Goal: Register for event/course

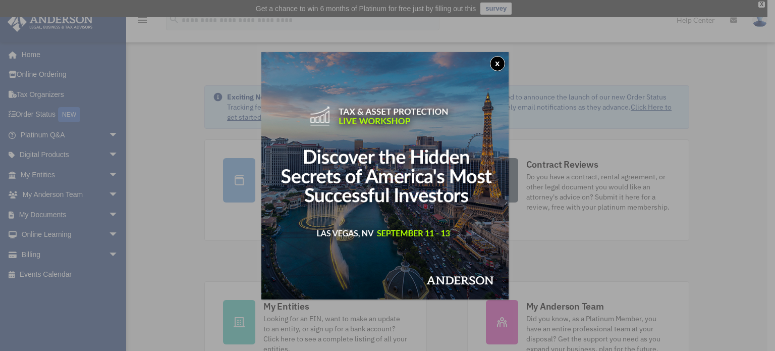
click at [496, 62] on button "x" at bounding box center [497, 63] width 15 height 15
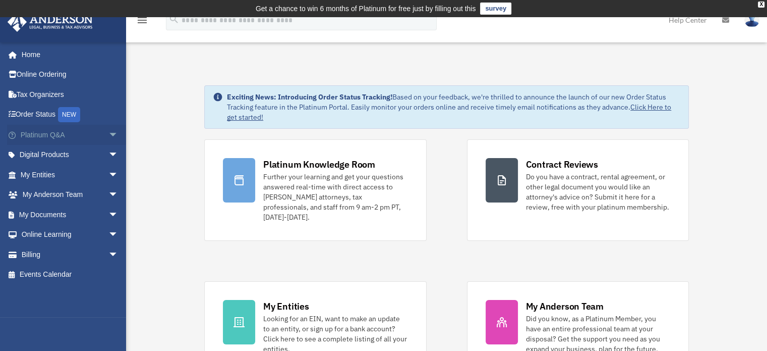
click at [108, 134] on span "arrow_drop_down" at bounding box center [118, 135] width 20 height 21
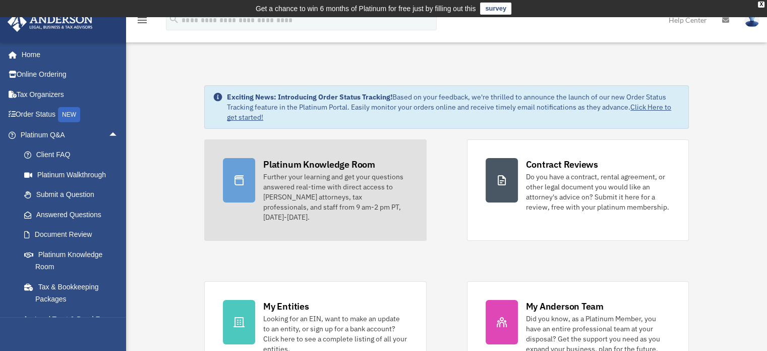
click at [323, 206] on div "Further your learning and get your questions answered real-time with direct acc…" at bounding box center [335, 196] width 144 height 50
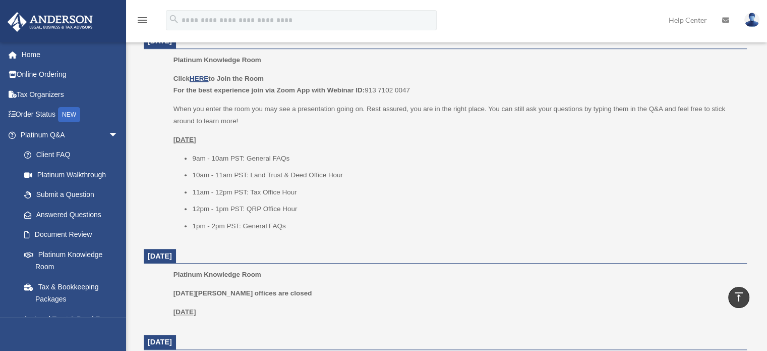
scroll to position [618, 0]
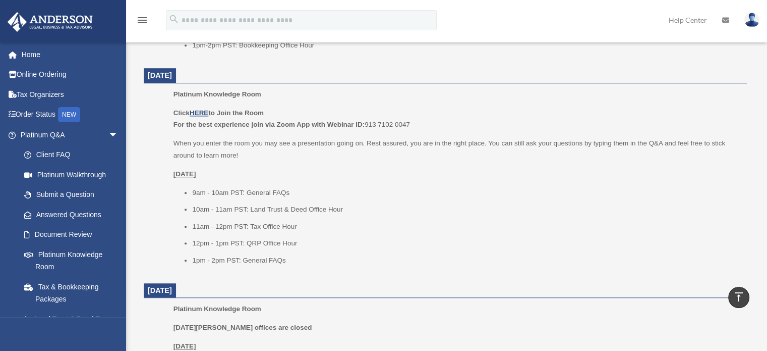
click at [424, 144] on p "When you enter the room you may see a presentation going on. Rest assured, you …" at bounding box center [456, 149] width 566 height 24
click at [199, 107] on p "Click HERE to Join the Room For the best experience join via Zoom App with Webi…" at bounding box center [456, 119] width 566 height 24
click at [202, 110] on u "HERE" at bounding box center [199, 113] width 19 height 8
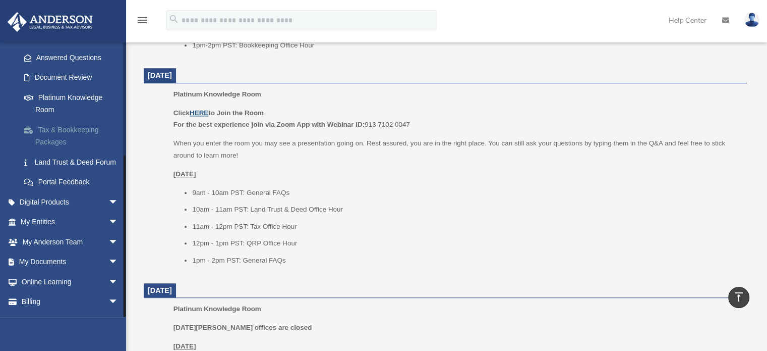
scroll to position [186, 0]
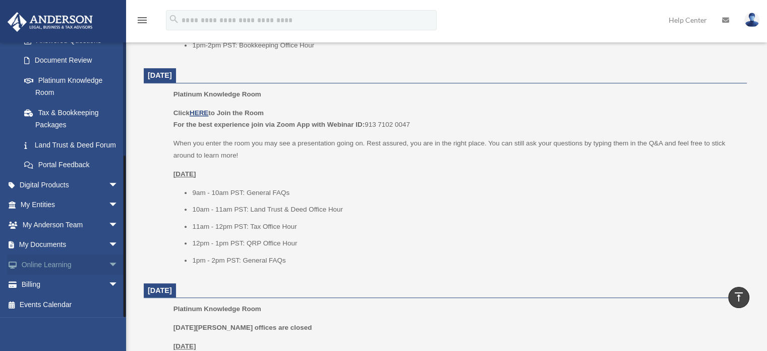
click at [108, 259] on span "arrow_drop_down" at bounding box center [118, 264] width 20 height 21
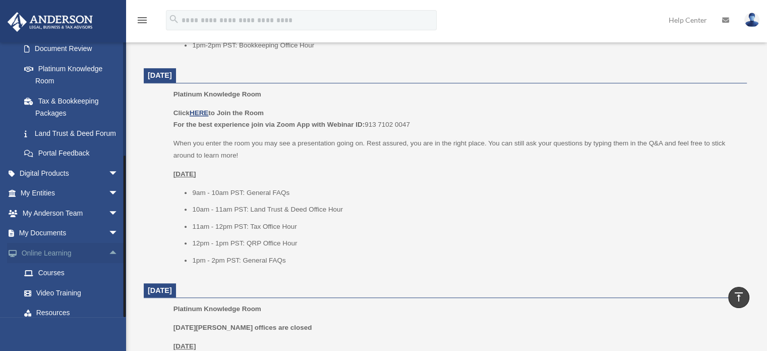
scroll to position [246, 0]
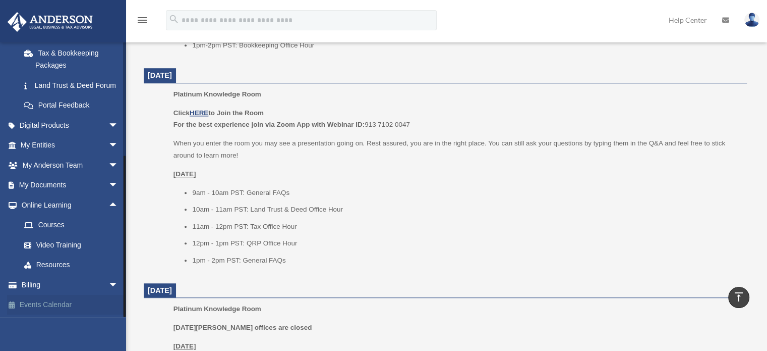
click at [52, 308] on link "Events Calendar" at bounding box center [70, 305] width 127 height 20
